Goal: Go to known website

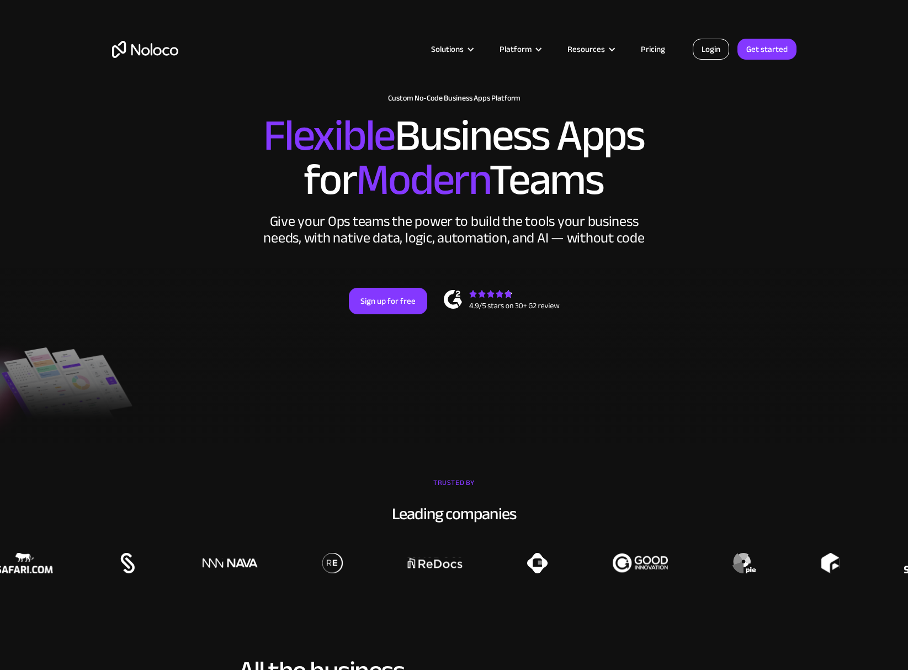
click at [712, 49] on link "Login" at bounding box center [711, 49] width 36 height 21
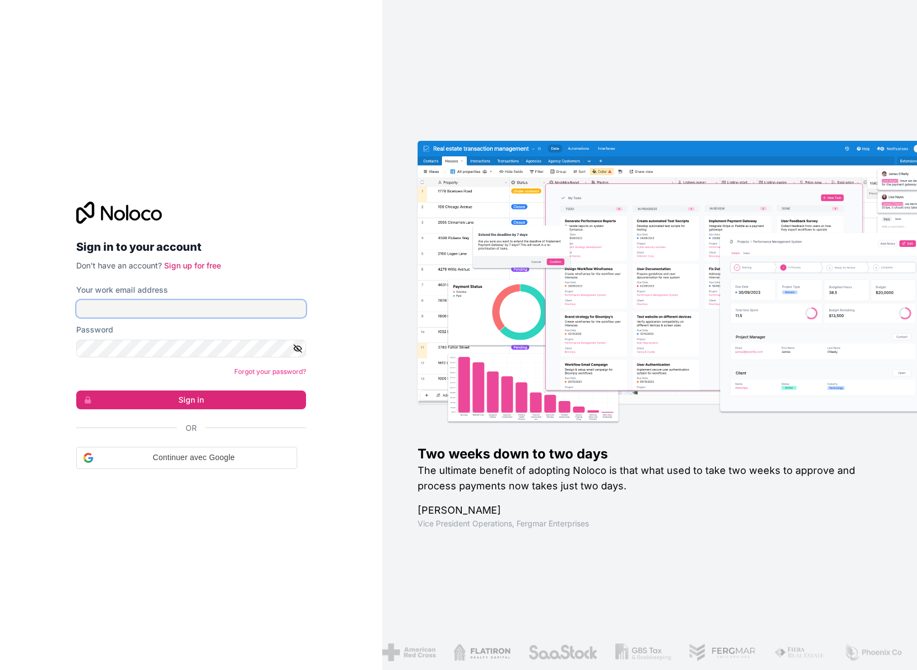
type input "[EMAIL_ADDRESS][PERSON_NAME][DOMAIN_NAME]"
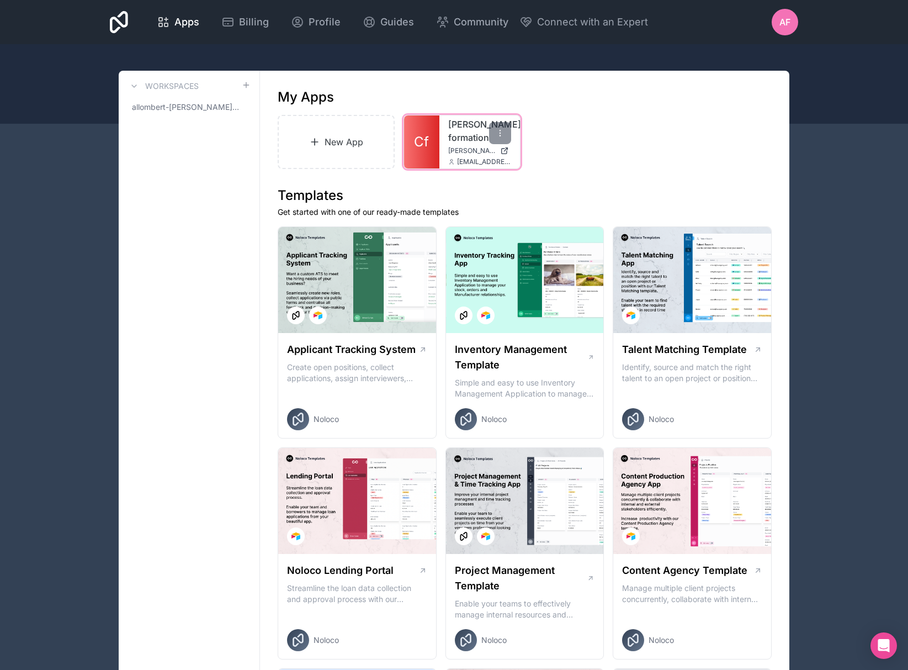
click at [463, 155] on span "[PERSON_NAME][DOMAIN_NAME]" at bounding box center [471, 150] width 47 height 9
